Goal: Find specific page/section: Find specific page/section

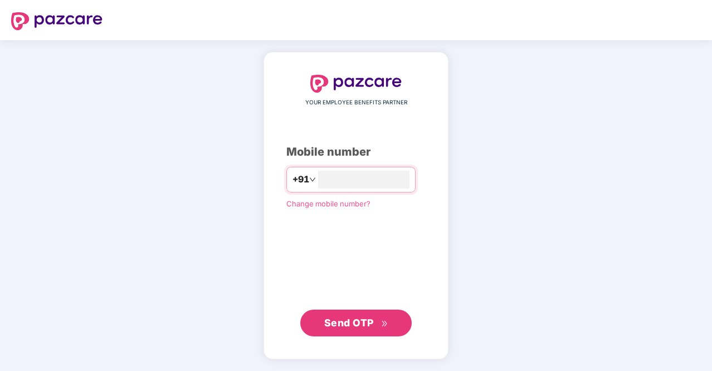
type input "**********"
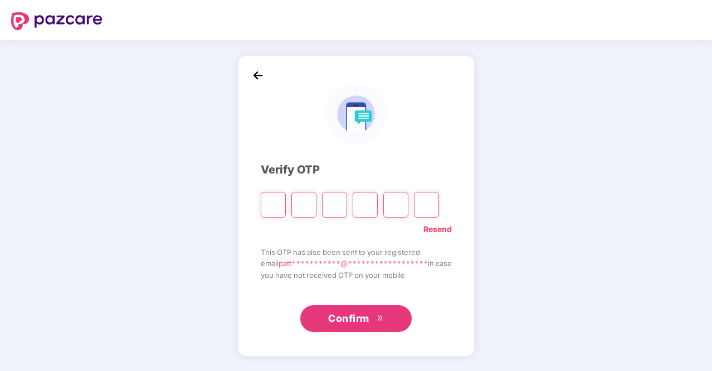
type input "*"
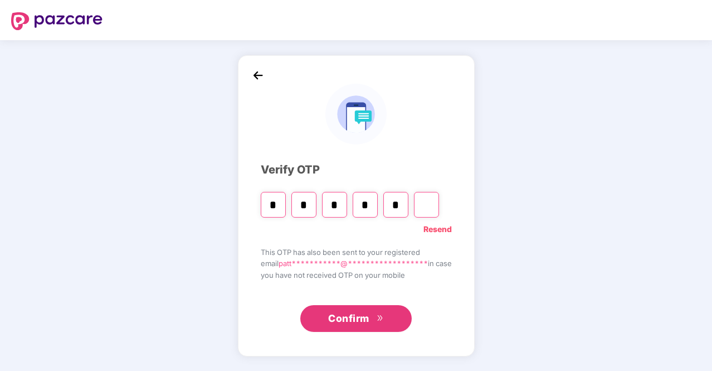
type input "*"
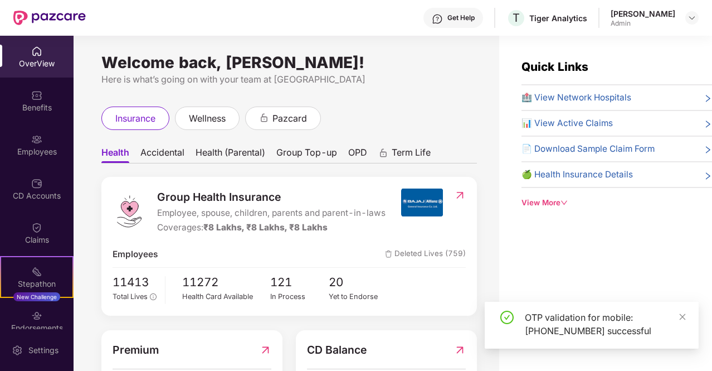
click at [19, 139] on div "Employees" at bounding box center [37, 145] width 74 height 42
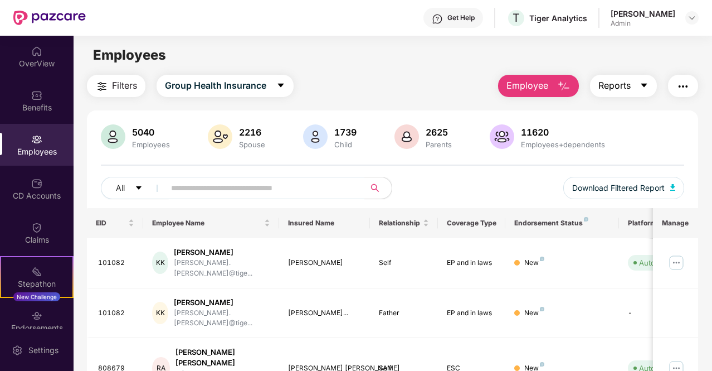
click at [642, 81] on icon "caret-down" at bounding box center [644, 85] width 9 height 9
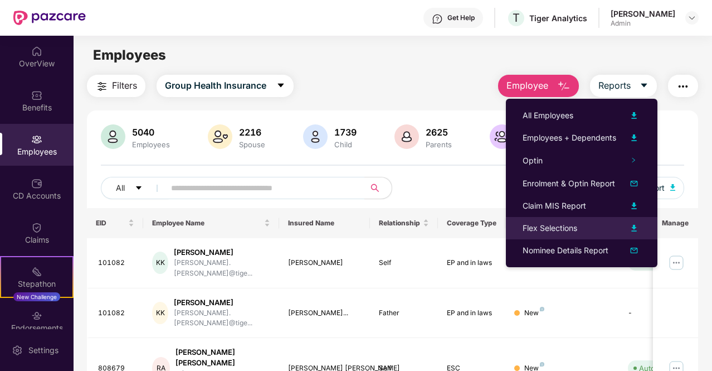
click at [551, 230] on div "Flex Selections" at bounding box center [550, 228] width 55 height 12
